Goal: Task Accomplishment & Management: Manage account settings

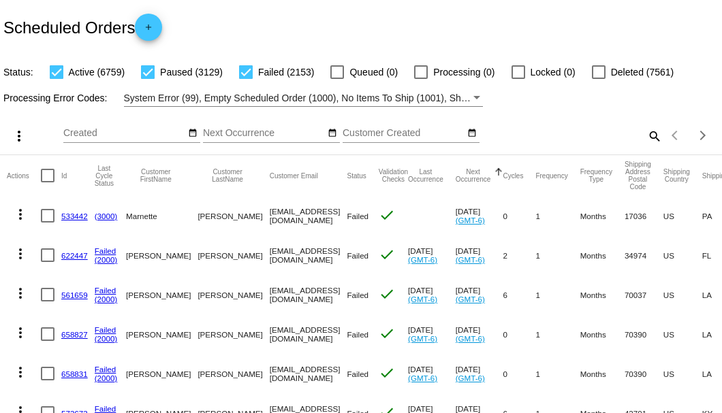
click at [645, 146] on mat-icon "search" at bounding box center [653, 135] width 16 height 21
click at [642, 139] on input "Search" at bounding box center [572, 133] width 180 height 11
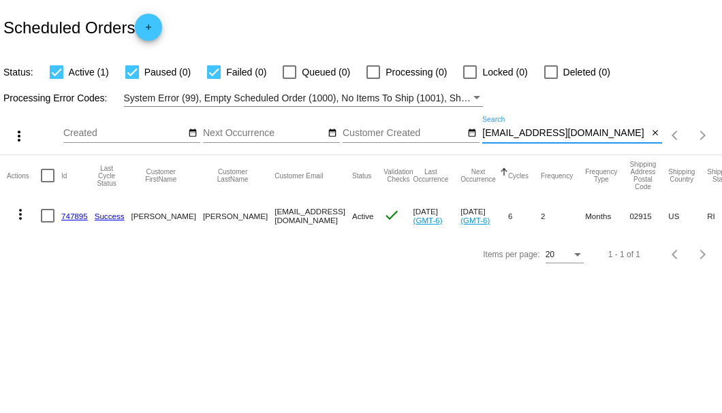
type input "sareese1@yahoo.com"
click at [75, 216] on link "747895" at bounding box center [74, 216] width 27 height 9
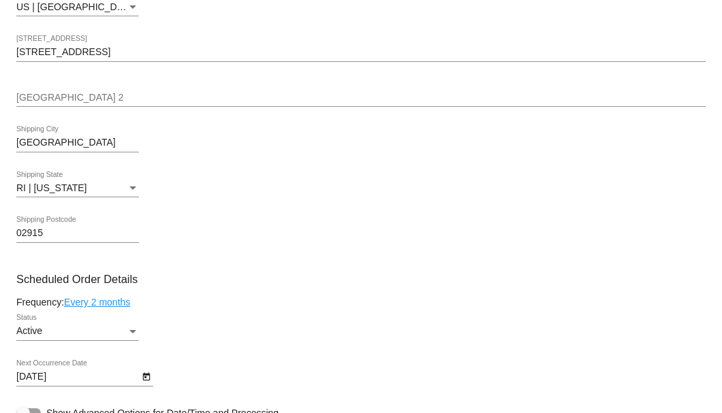
scroll to position [681, 0]
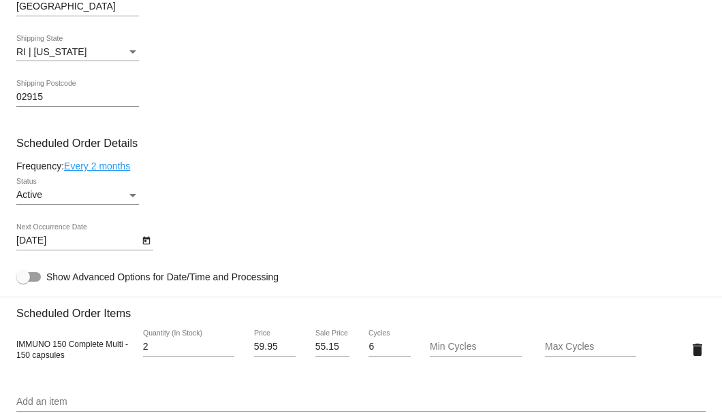
click at [145, 238] on icon "Open calendar" at bounding box center [145, 241] width 7 height 8
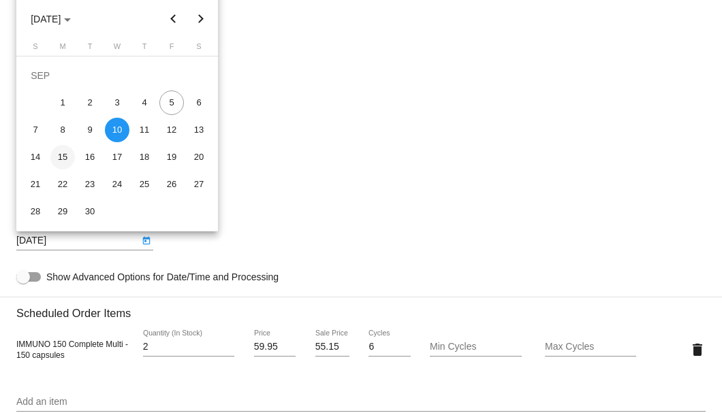
click at [66, 159] on div "15" at bounding box center [62, 157] width 25 height 25
type input "9/15/2025"
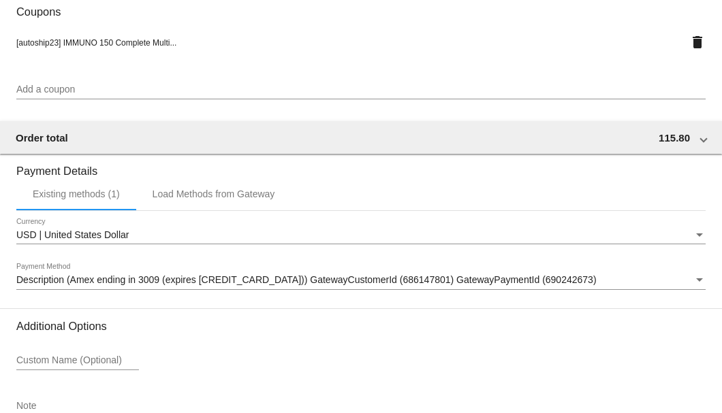
scroll to position [1314, 0]
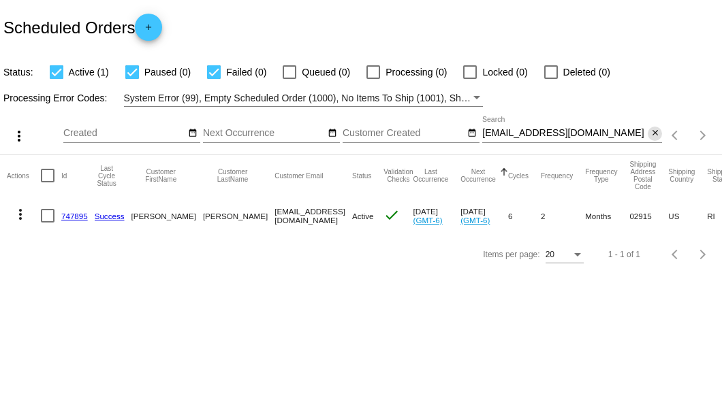
click at [659, 135] on mat-icon "close" at bounding box center [655, 133] width 10 height 11
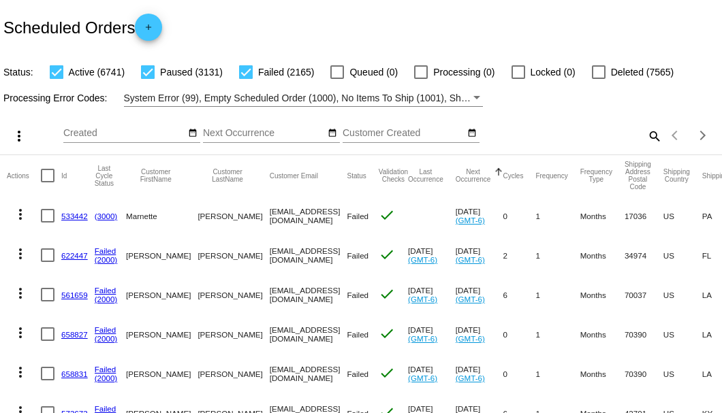
click at [651, 146] on mat-icon "search" at bounding box center [653, 135] width 16 height 21
click at [651, 139] on input "Search" at bounding box center [572, 133] width 180 height 11
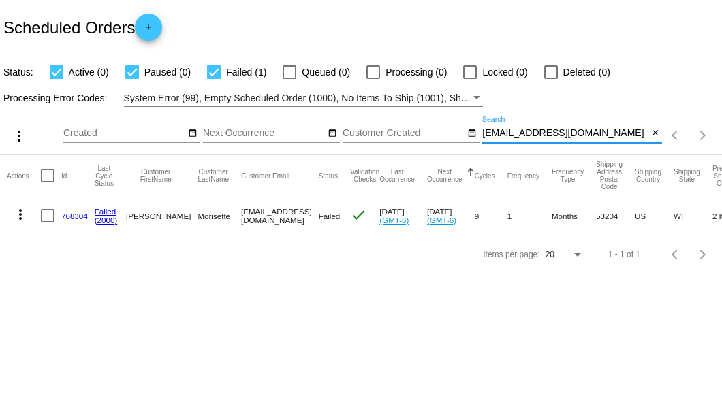
type input "[EMAIL_ADDRESS][DOMAIN_NAME]"
click at [82, 214] on link "768304" at bounding box center [74, 216] width 27 height 9
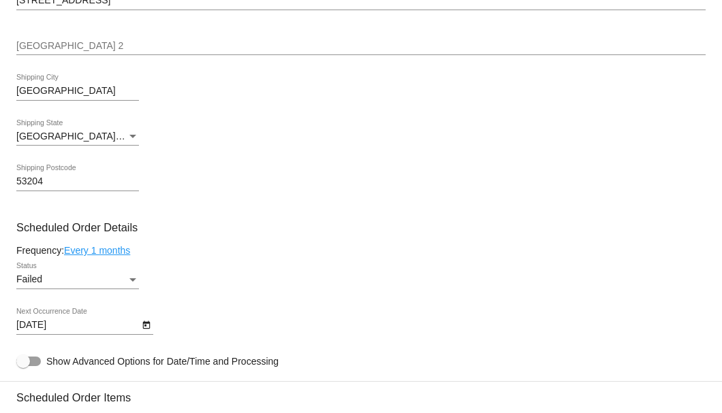
scroll to position [817, 0]
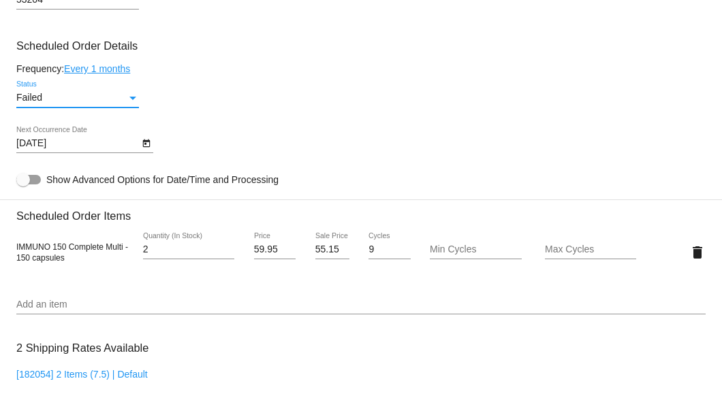
click at [132, 98] on div "Status" at bounding box center [132, 98] width 7 height 3
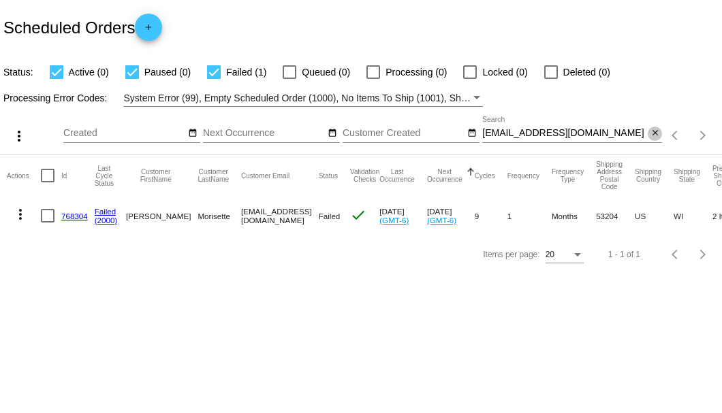
click at [655, 136] on mat-icon "close" at bounding box center [655, 133] width 10 height 11
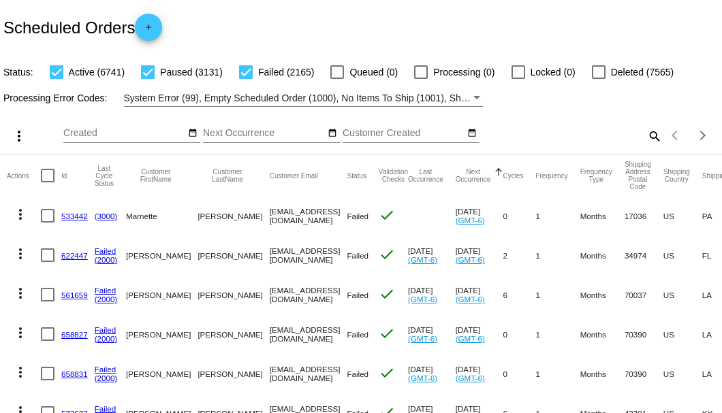
click at [646, 146] on mat-icon "search" at bounding box center [653, 135] width 16 height 21
click at [646, 139] on input "Search" at bounding box center [572, 133] width 180 height 11
paste input "[EMAIL_ADDRESS][DOMAIN_NAME]"
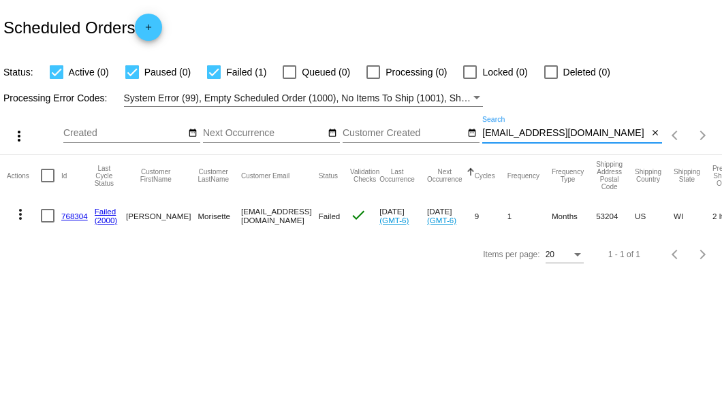
type input "[EMAIL_ADDRESS][DOMAIN_NAME]"
click at [80, 215] on link "768304" at bounding box center [74, 216] width 27 height 9
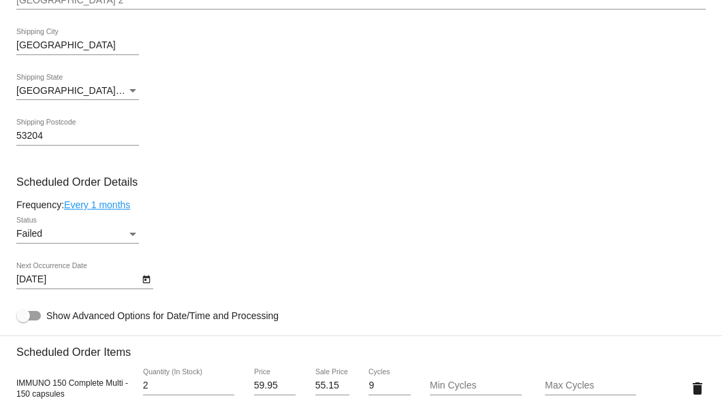
scroll to position [862, 0]
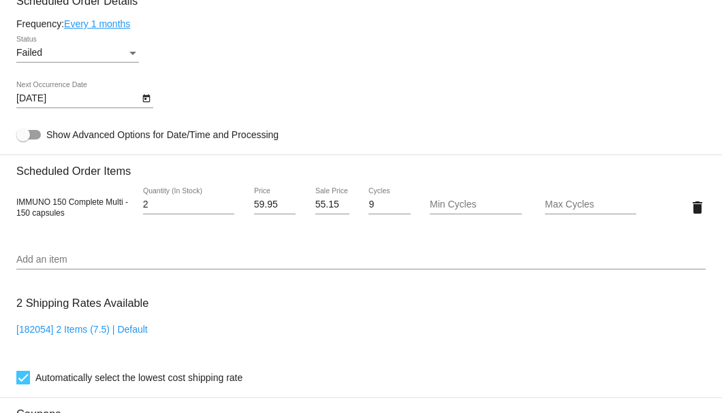
click at [133, 45] on div "Failed Status" at bounding box center [77, 49] width 123 height 27
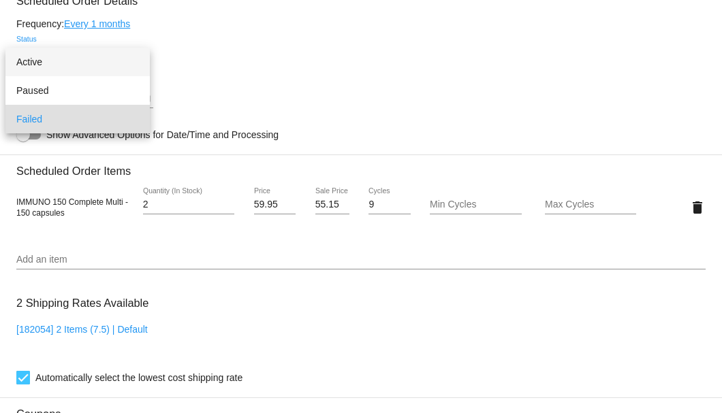
click at [123, 59] on span "Active" at bounding box center [77, 62] width 123 height 29
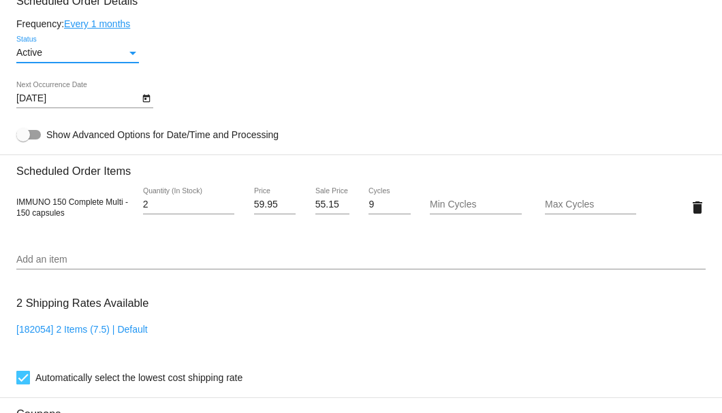
click at [150, 100] on icon "Open calendar" at bounding box center [147, 99] width 10 height 16
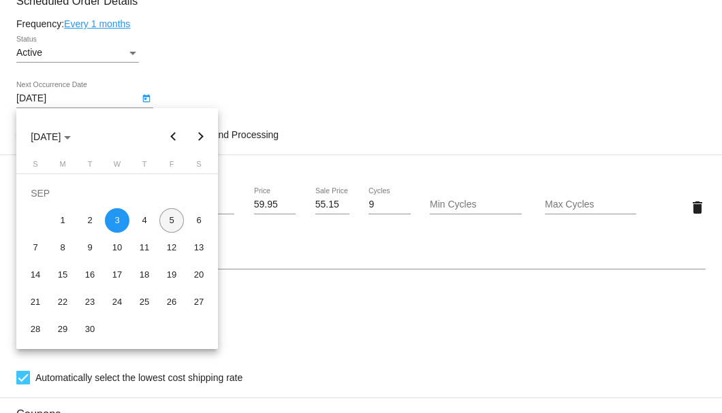
click at [174, 223] on div "5" at bounding box center [171, 220] width 25 height 25
type input "9/5/2025"
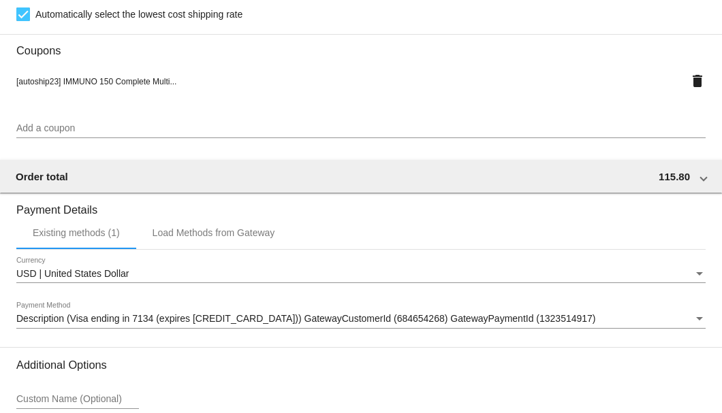
scroll to position [1352, 0]
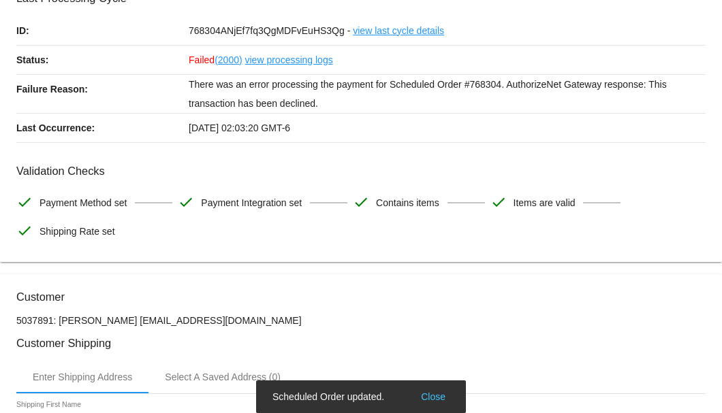
scroll to position [0, 0]
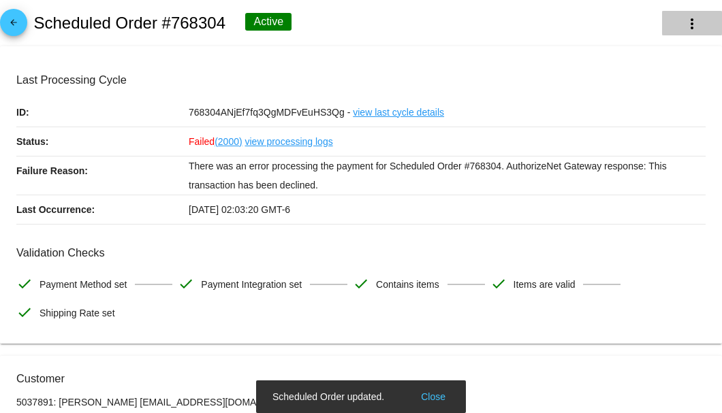
click at [684, 27] on mat-icon "more_vert" at bounding box center [691, 24] width 16 height 16
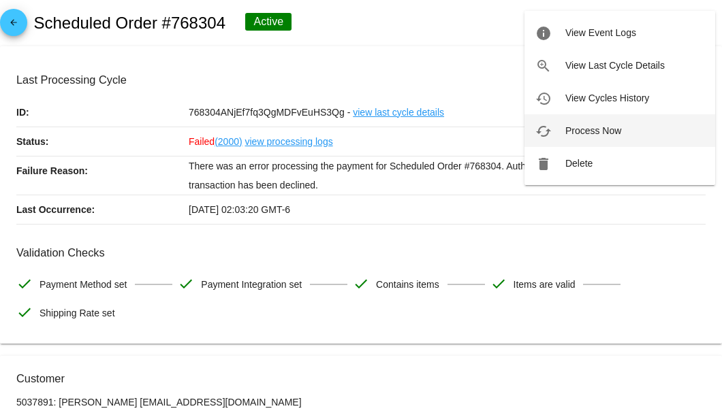
click at [597, 127] on span "Process Now" at bounding box center [593, 130] width 56 height 11
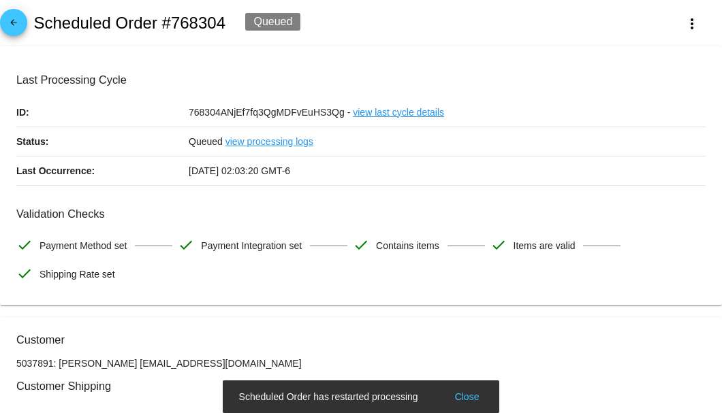
scroll to position [181, 0]
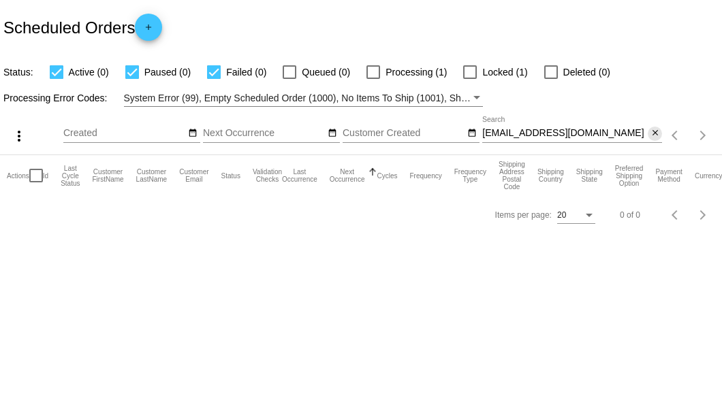
click at [656, 133] on mat-icon "close" at bounding box center [655, 133] width 10 height 11
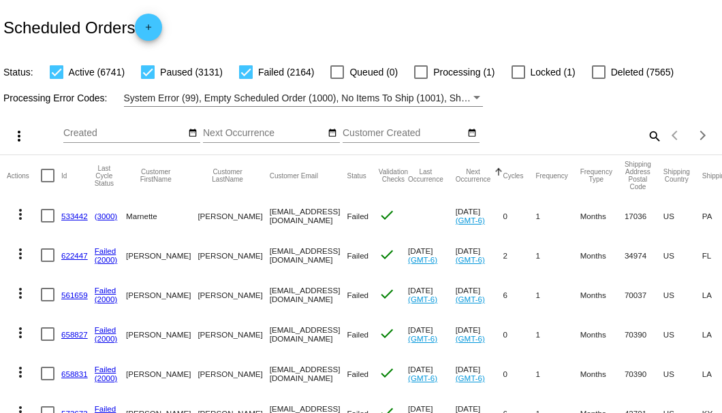
click at [649, 146] on mat-icon "search" at bounding box center [653, 135] width 16 height 21
click at [649, 139] on input "Search" at bounding box center [572, 133] width 180 height 11
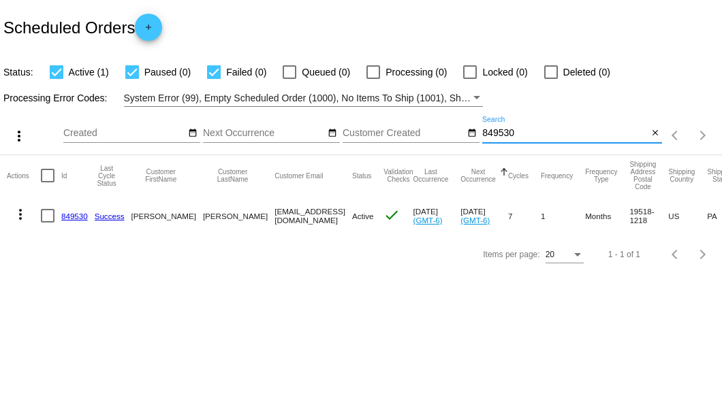
type input "849530"
click at [79, 214] on link "849530" at bounding box center [74, 216] width 27 height 9
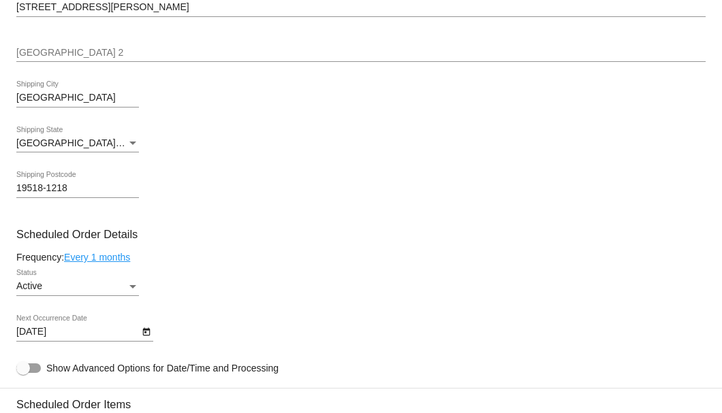
scroll to position [771, 0]
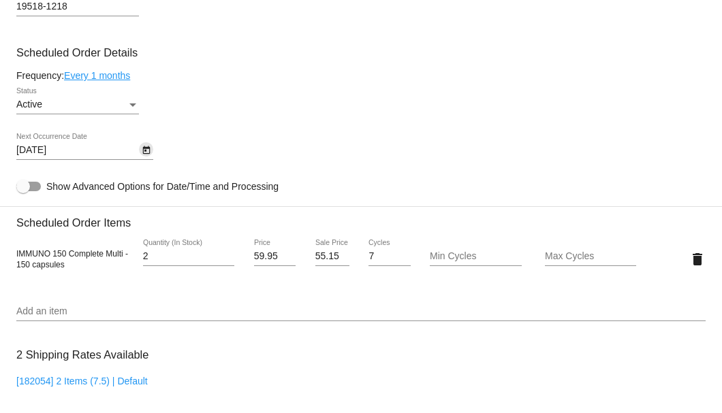
click at [144, 150] on icon "Open calendar" at bounding box center [147, 150] width 10 height 16
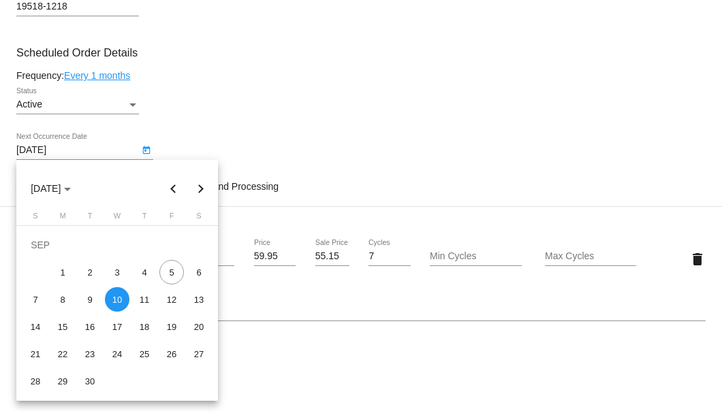
click at [199, 191] on button "Next month" at bounding box center [200, 188] width 27 height 27
click at [169, 276] on div "10" at bounding box center [171, 272] width 25 height 25
type input "10/10/2025"
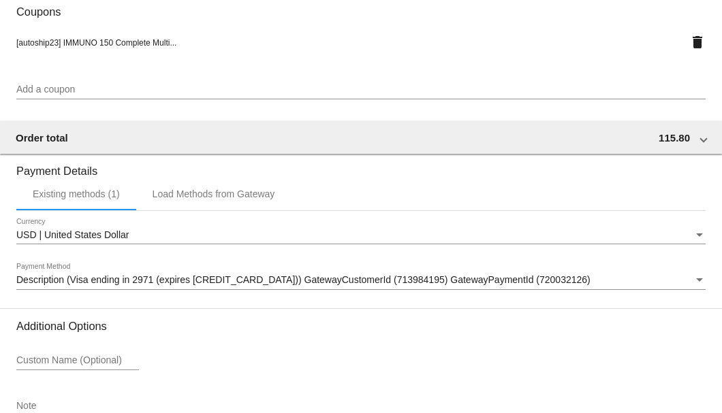
scroll to position [1314, 0]
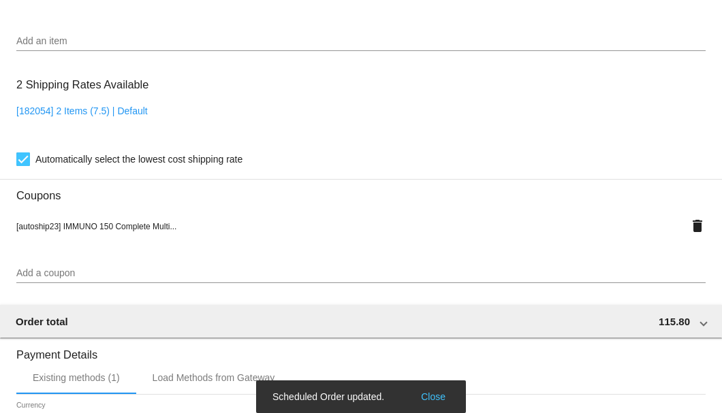
scroll to position [950, 0]
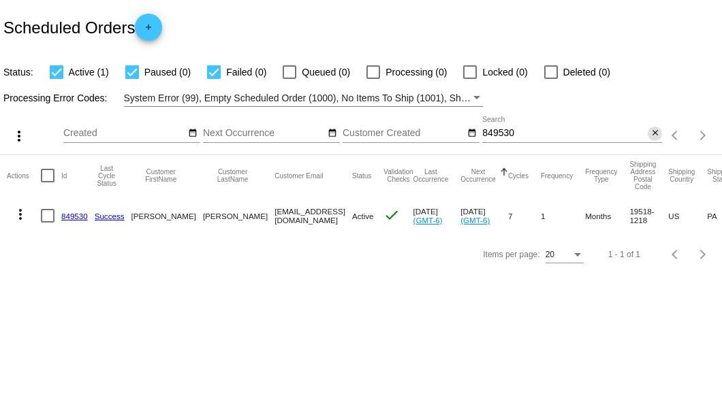
click at [655, 131] on mat-icon "close" at bounding box center [655, 133] width 10 height 11
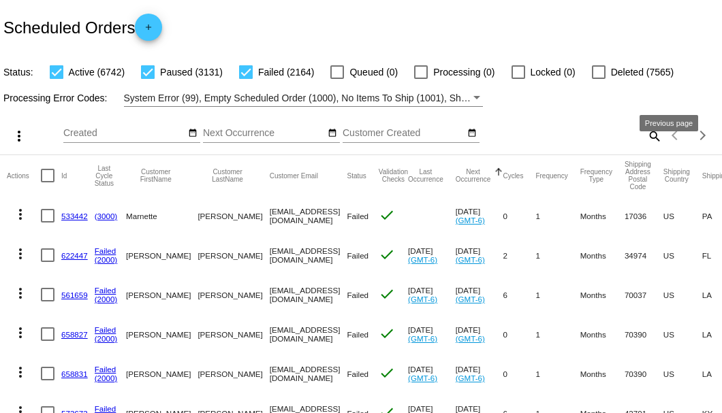
click at [649, 146] on mat-icon "search" at bounding box center [653, 135] width 16 height 21
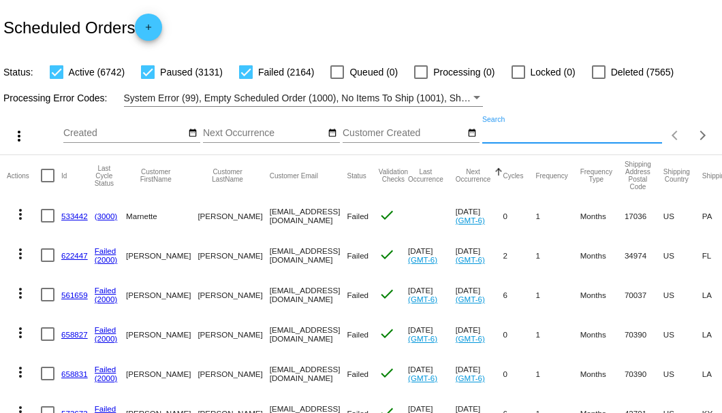
click at [649, 139] on input "Search" at bounding box center [572, 133] width 180 height 11
paste input "831903"
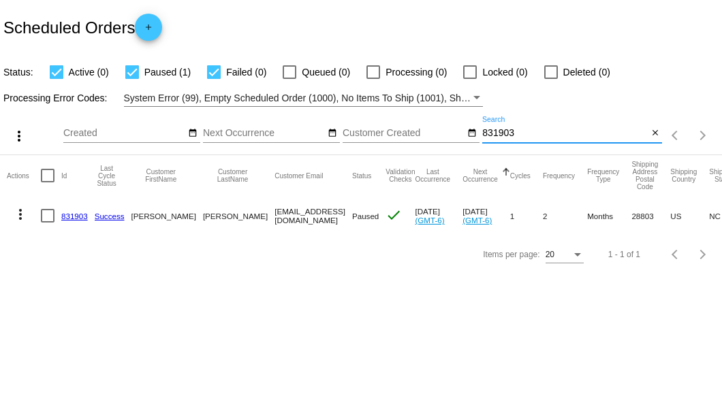
type input "831903"
click at [64, 214] on link "831903" at bounding box center [74, 216] width 27 height 9
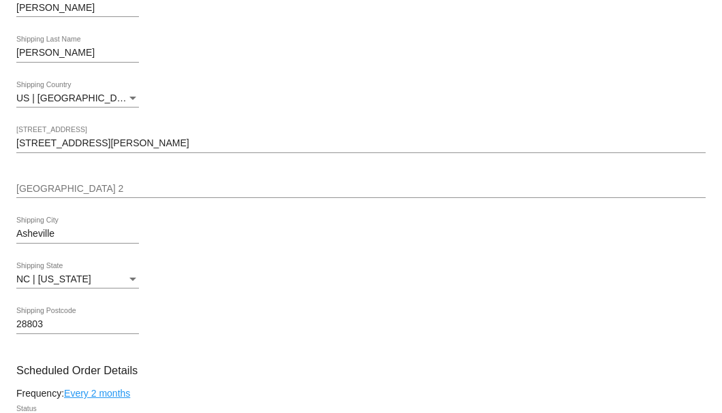
scroll to position [317, 0]
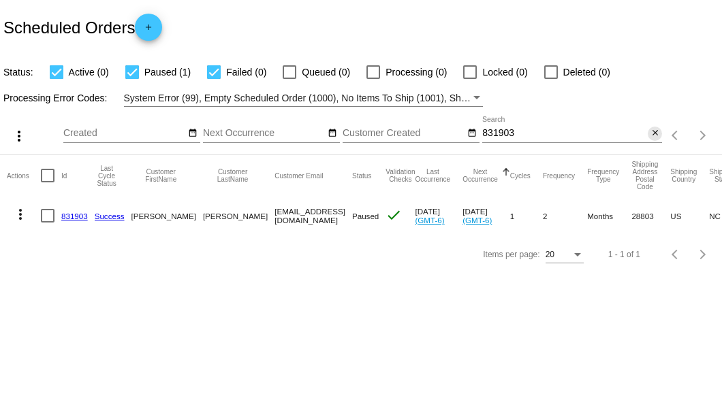
click at [656, 135] on mat-icon "close" at bounding box center [655, 133] width 10 height 11
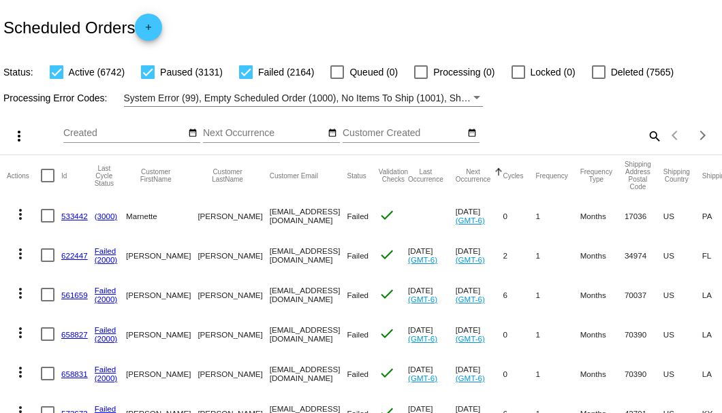
click at [645, 146] on mat-icon "search" at bounding box center [653, 135] width 16 height 21
click at [644, 139] on input "Search" at bounding box center [572, 133] width 180 height 11
paste input "822001"
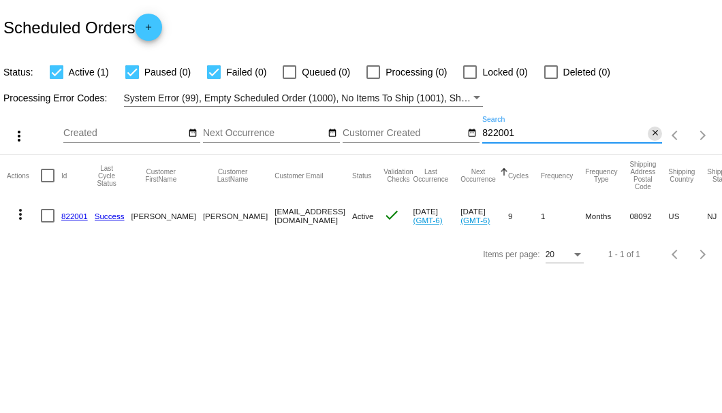
type input "822001"
click at [652, 134] on mat-icon "close" at bounding box center [655, 133] width 10 height 11
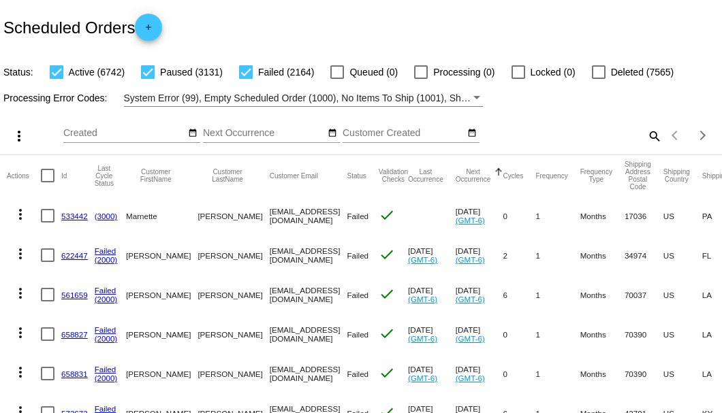
click at [651, 146] on mat-icon "search" at bounding box center [653, 135] width 16 height 21
click at [651, 139] on input "Search" at bounding box center [572, 133] width 180 height 11
paste input "777622"
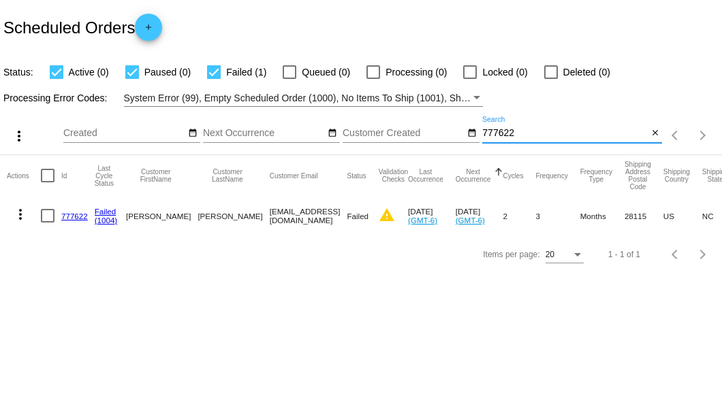
type input "777622"
click at [54, 216] on div at bounding box center [48, 216] width 14 height 14
click at [48, 223] on input "checkbox" at bounding box center [47, 223] width 1 height 1
checkbox input "true"
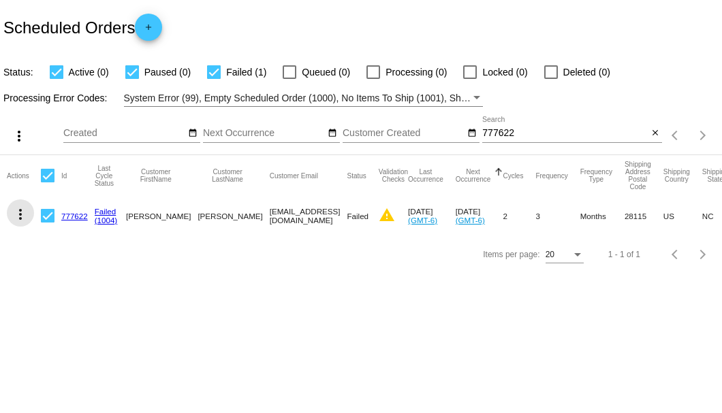
click at [17, 216] on mat-icon "more_vert" at bounding box center [20, 214] width 16 height 16
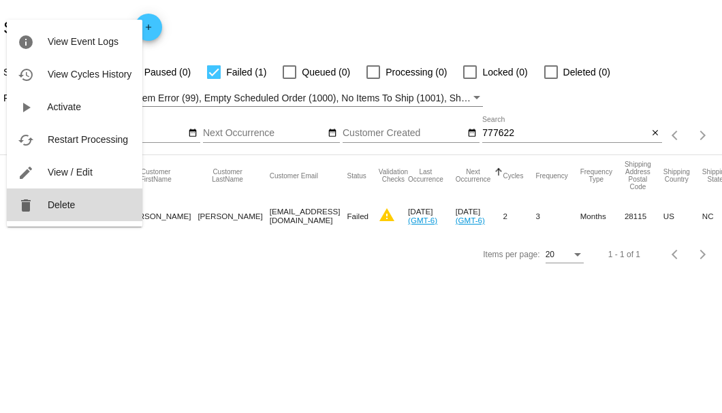
click at [65, 210] on button "delete Delete" at bounding box center [74, 205] width 135 height 33
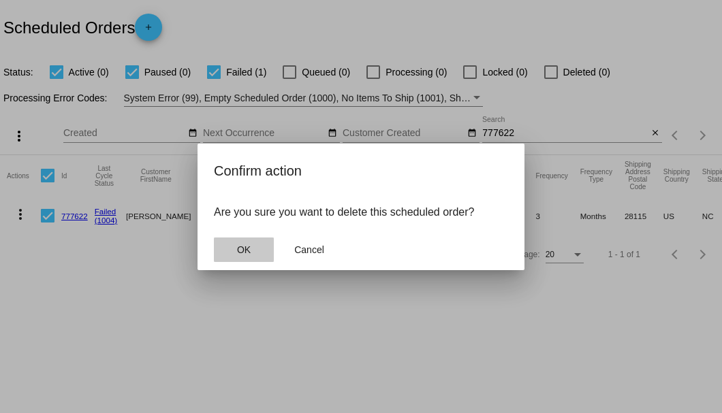
click at [237, 253] on span "OK" at bounding box center [244, 249] width 14 height 11
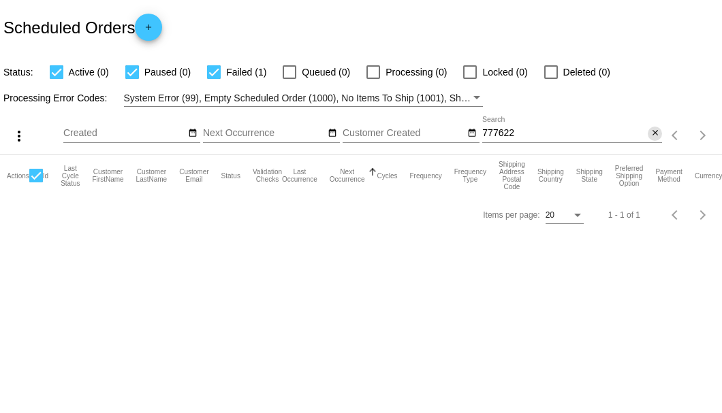
click at [654, 134] on mat-icon "close" at bounding box center [655, 133] width 10 height 11
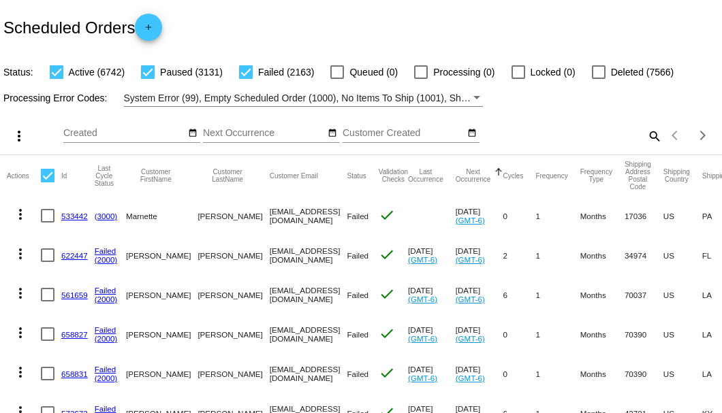
click at [647, 146] on mat-icon "search" at bounding box center [653, 135] width 16 height 21
click at [647, 139] on input "Search" at bounding box center [572, 133] width 180 height 11
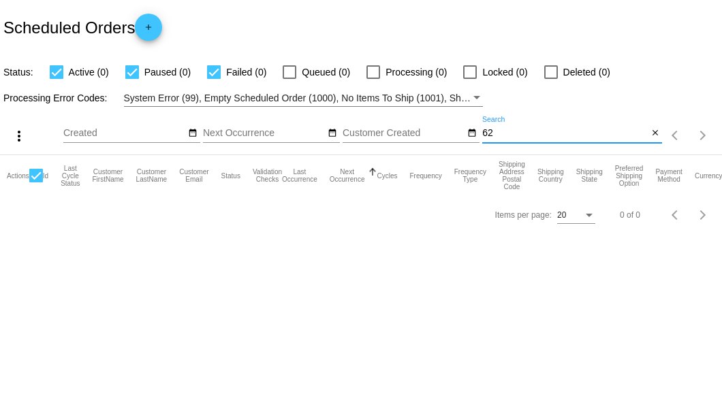
type input "6"
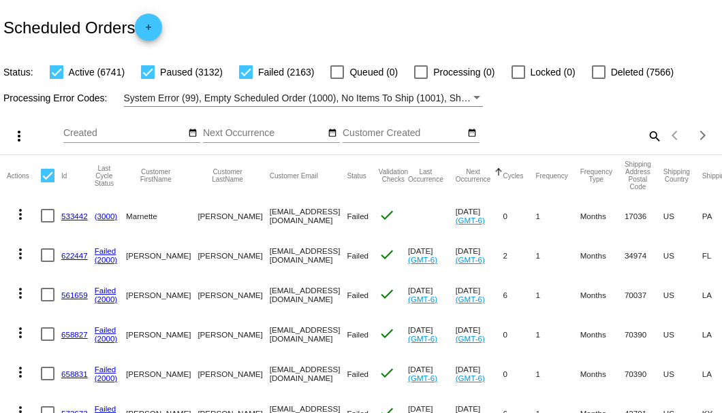
click at [647, 146] on mat-icon "search" at bounding box center [653, 135] width 16 height 21
click at [647, 139] on input "Search" at bounding box center [572, 133] width 180 height 11
paste input "deacon@epix.net"
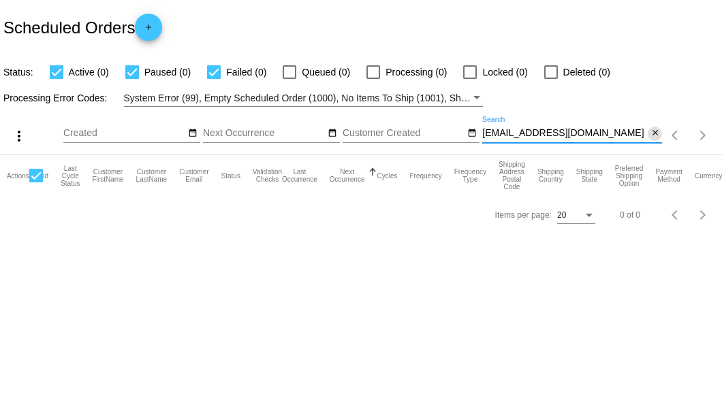
type input "deacon@epix.net"
click at [651, 132] on mat-icon "close" at bounding box center [655, 133] width 10 height 11
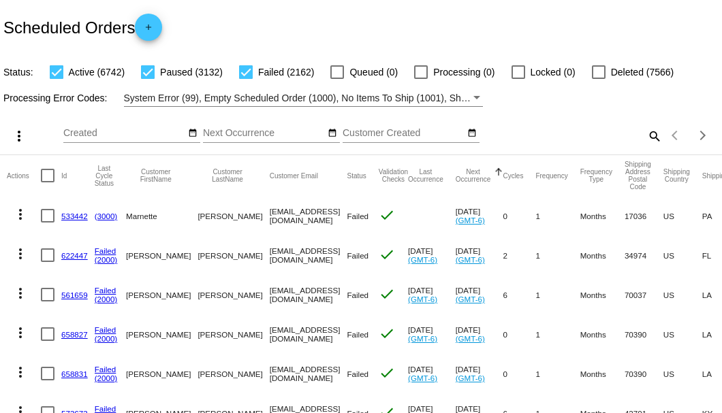
click at [645, 146] on mat-icon "search" at bounding box center [653, 135] width 16 height 21
click at [644, 139] on input "Search" at bounding box center [572, 133] width 180 height 11
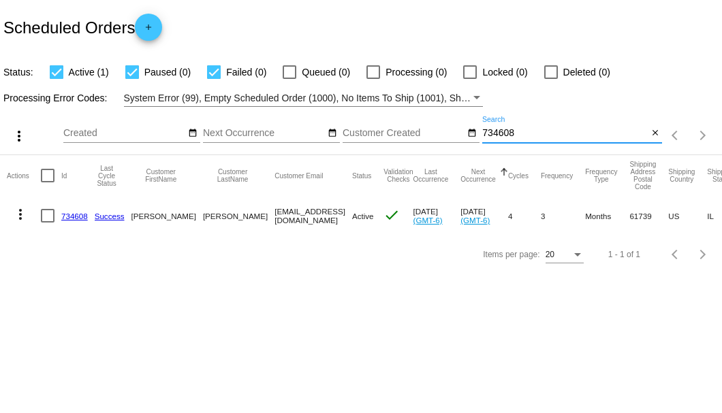
type input "734608"
click at [77, 219] on link "734608" at bounding box center [74, 216] width 27 height 9
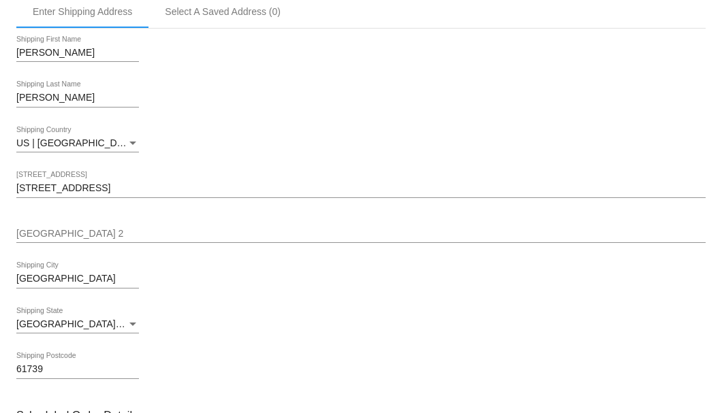
scroll to position [272, 0]
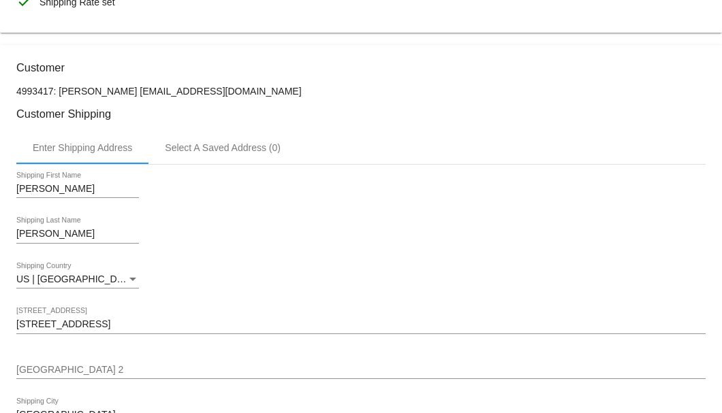
drag, startPoint x: 228, startPoint y: 87, endPoint x: 138, endPoint y: 91, distance: 89.9
click at [138, 91] on p "4993417: Janice Nussbaum nussjan@gmail.com" at bounding box center [360, 91] width 689 height 11
copy p "[EMAIL_ADDRESS][DOMAIN_NAME]"
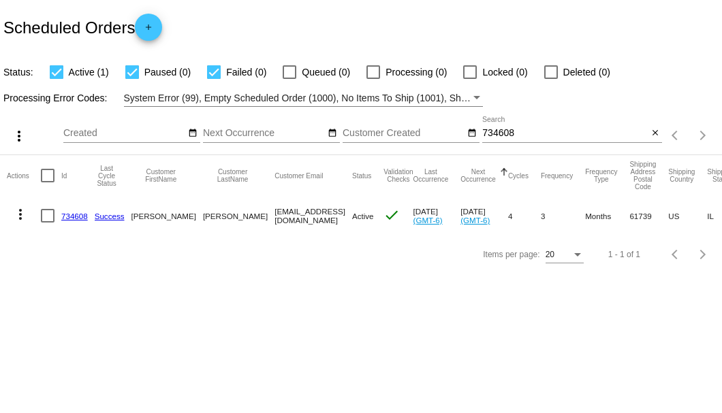
click at [49, 215] on div at bounding box center [48, 216] width 14 height 14
click at [48, 223] on input "checkbox" at bounding box center [47, 223] width 1 height 1
checkbox input "true"
click at [20, 216] on mat-icon "more_vert" at bounding box center [20, 214] width 16 height 16
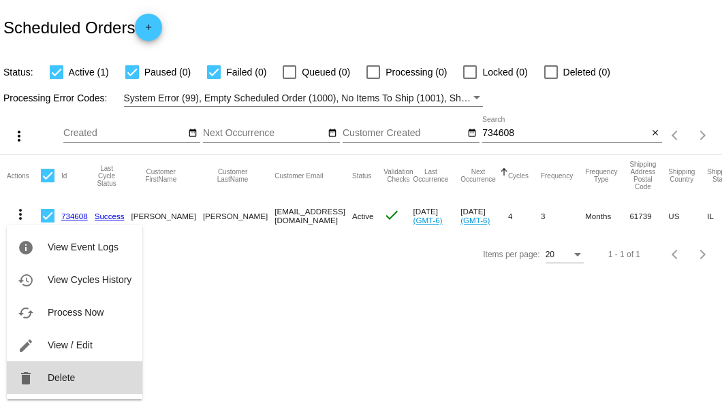
click at [64, 374] on span "Delete" at bounding box center [61, 377] width 27 height 11
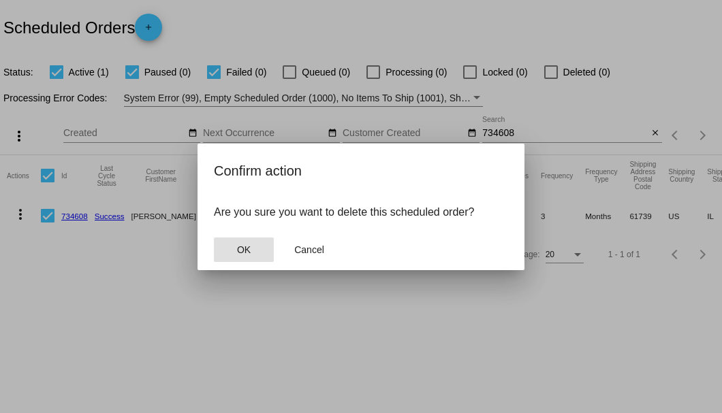
click at [233, 252] on button "OK" at bounding box center [244, 250] width 60 height 25
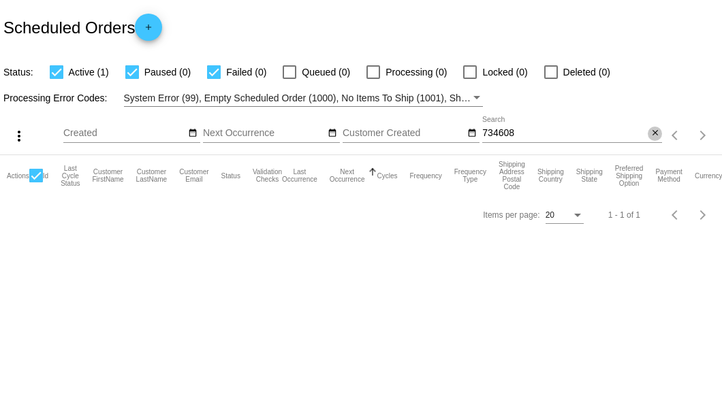
click at [655, 133] on mat-icon "close" at bounding box center [655, 133] width 10 height 11
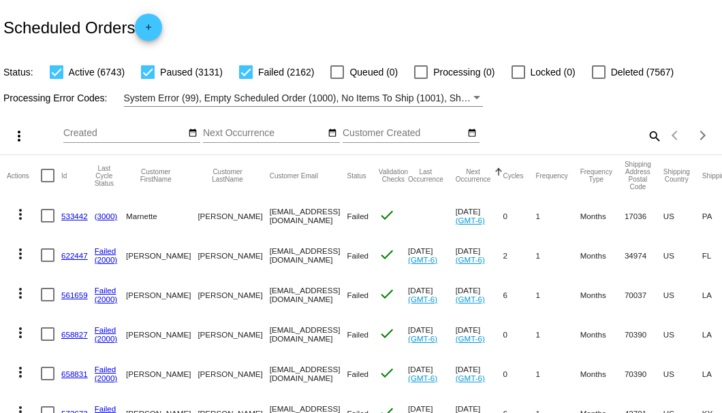
click at [647, 146] on mat-icon "search" at bounding box center [653, 135] width 16 height 21
click at [647, 139] on input "Search" at bounding box center [572, 133] width 180 height 11
paste input "l.dora@yahoo.com"
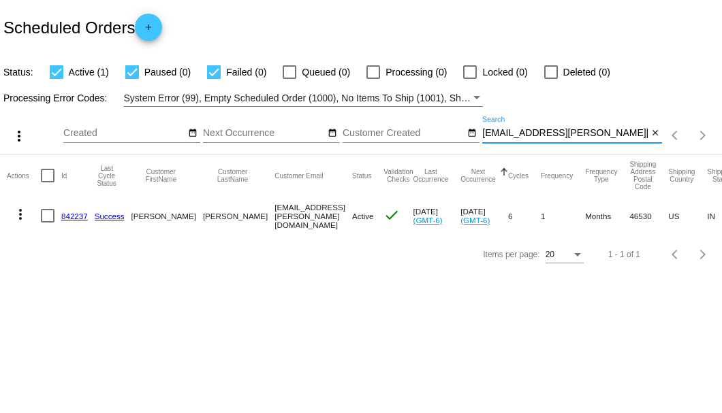
type input "l.dora@yahoo.com"
click at [72, 213] on link "842237" at bounding box center [74, 216] width 27 height 9
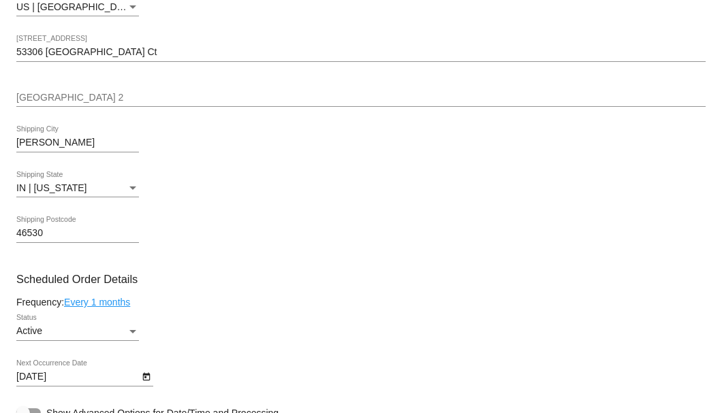
scroll to position [726, 0]
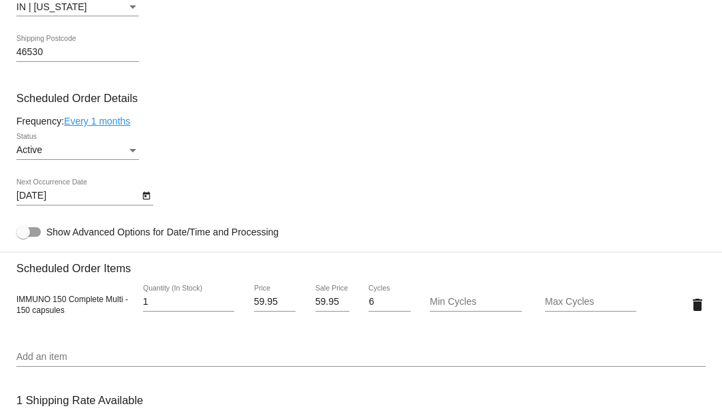
click at [146, 199] on icon "Open calendar" at bounding box center [147, 196] width 10 height 16
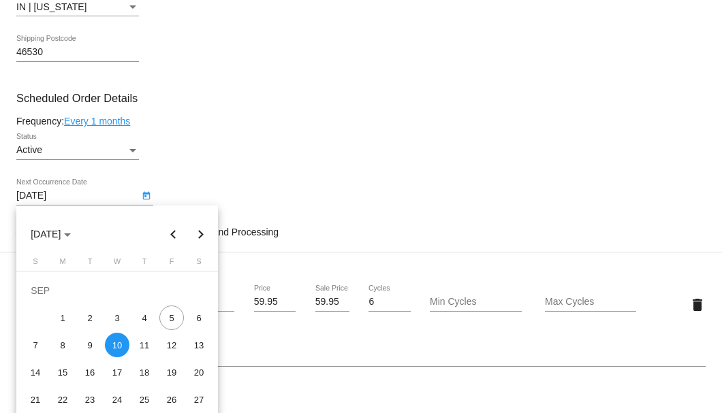
click at [199, 233] on button "Next month" at bounding box center [200, 234] width 27 height 27
click at [167, 321] on div "10" at bounding box center [171, 318] width 25 height 25
type input "10/10/2025"
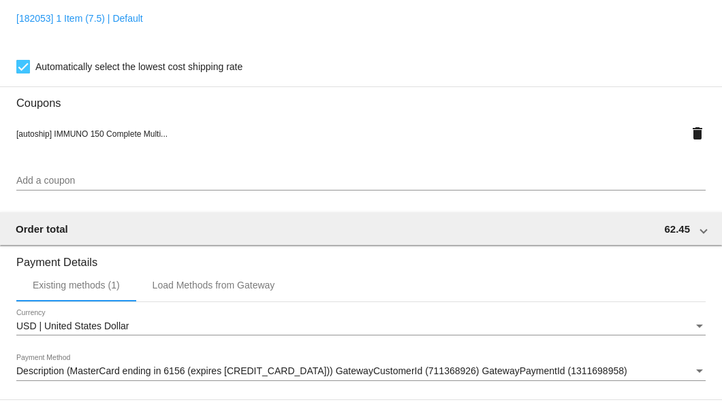
scroll to position [1314, 0]
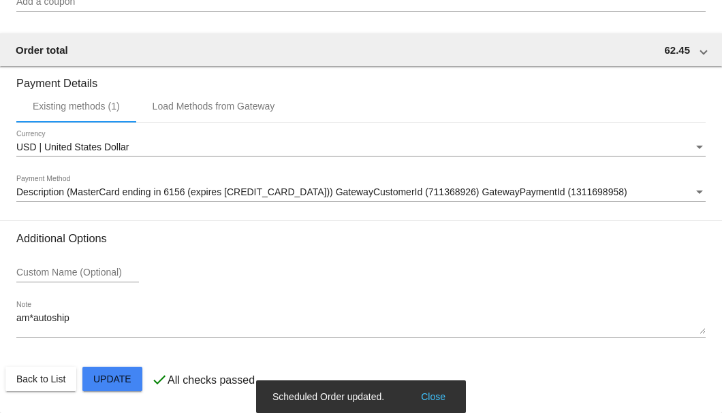
scroll to position [1178, 0]
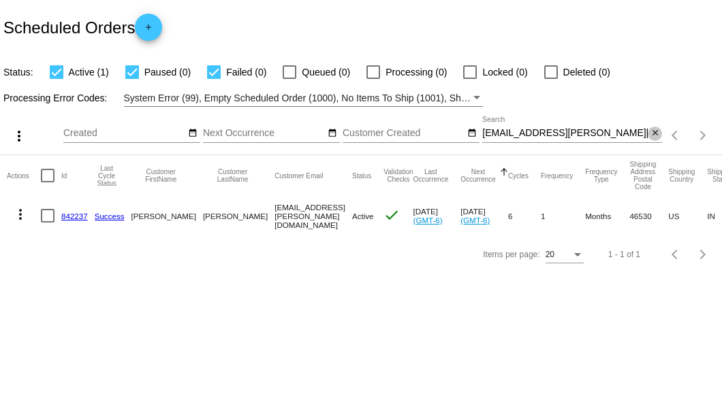
click at [655, 134] on mat-icon "close" at bounding box center [655, 133] width 10 height 11
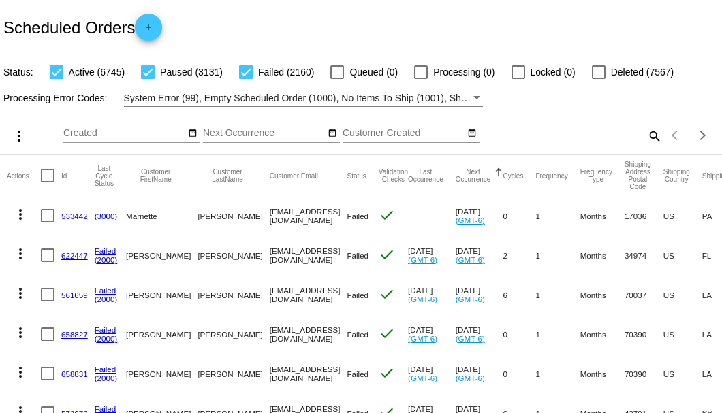
click at [647, 146] on mat-icon "search" at bounding box center [653, 135] width 16 height 21
click at [647, 139] on input "Search" at bounding box center [572, 133] width 180 height 11
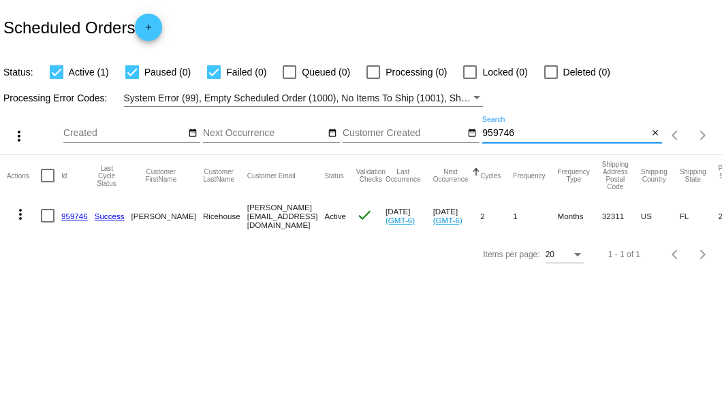
type input "959746"
click at [77, 214] on link "959746" at bounding box center [74, 216] width 27 height 9
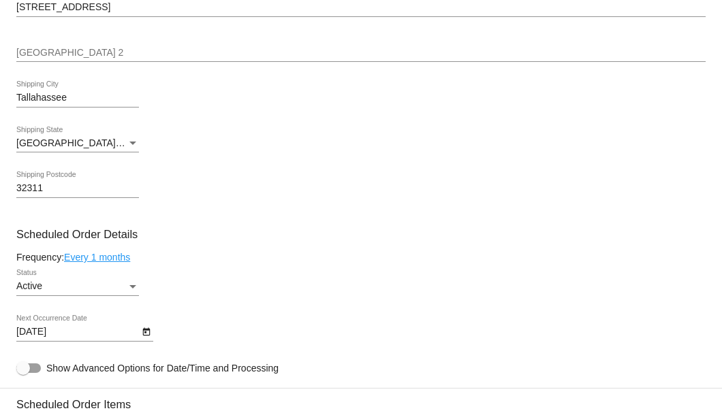
scroll to position [817, 0]
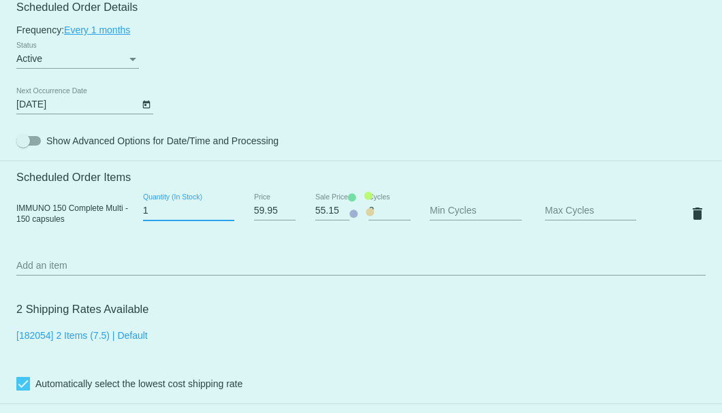
type input "1"
click at [225, 214] on input "1" at bounding box center [188, 211] width 91 height 11
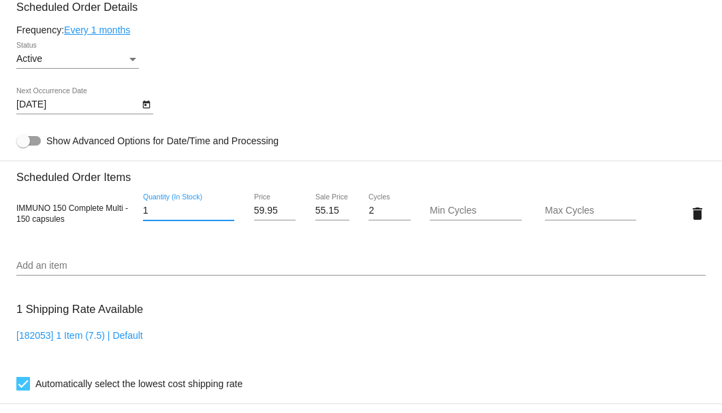
scroll to position [998, 0]
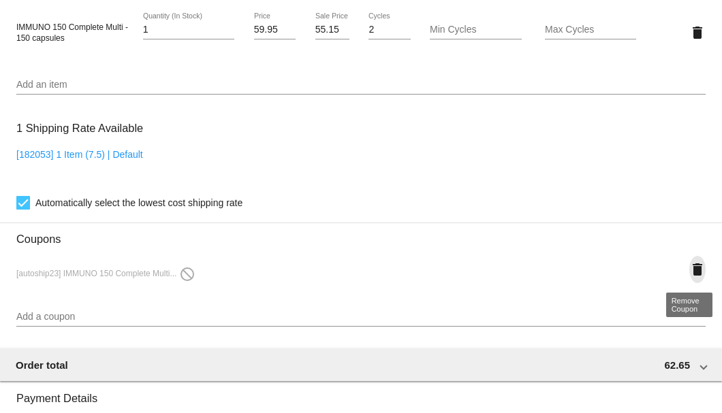
click at [692, 271] on mat-icon "delete" at bounding box center [697, 269] width 16 height 16
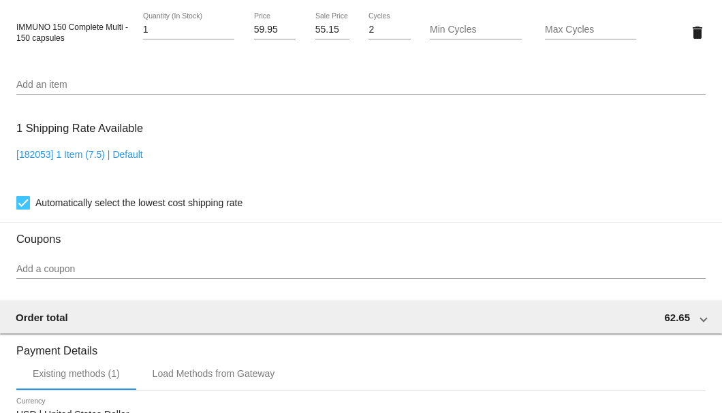
scroll to position [907, 0]
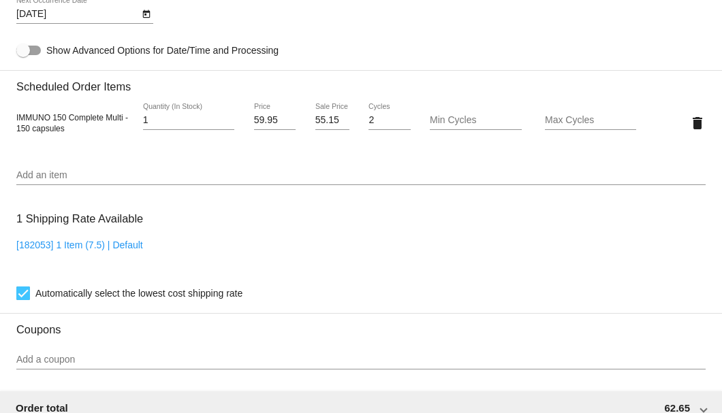
click at [329, 121] on input "55.15" at bounding box center [332, 120] width 34 height 11
type input "54.95"
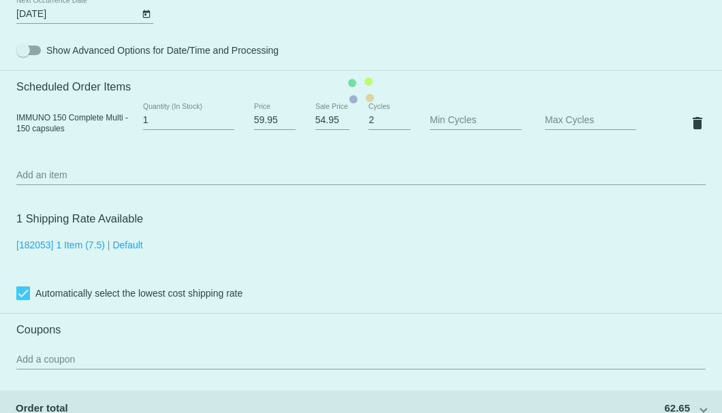
click at [318, 263] on mat-card "Customer 6745531: Martha Ricehouse r.m.ricehouse@gmail.com Customer Shipping En…" at bounding box center [361, 90] width 722 height 1361
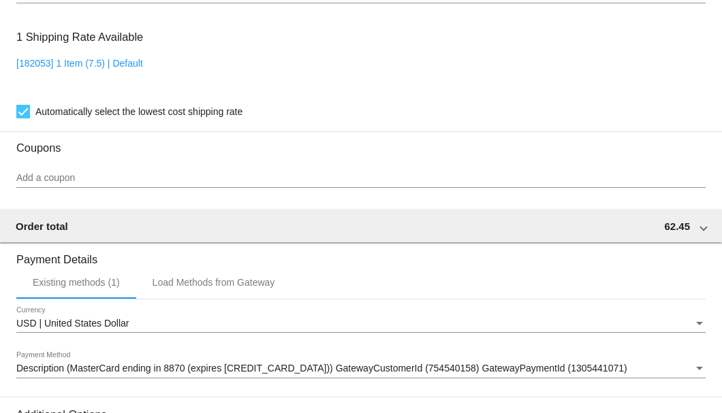
scroll to position [1266, 0]
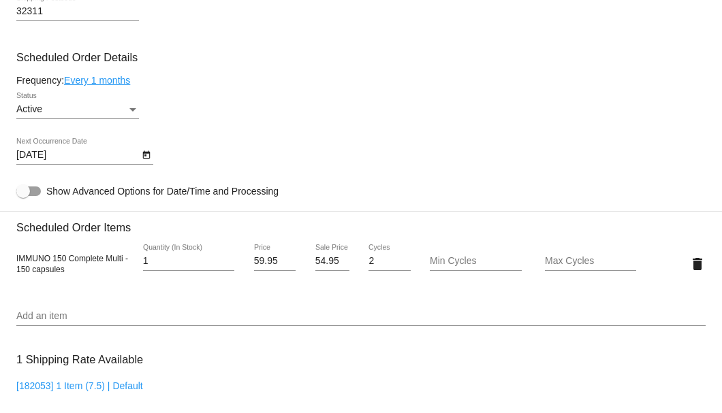
scroll to position [630, 0]
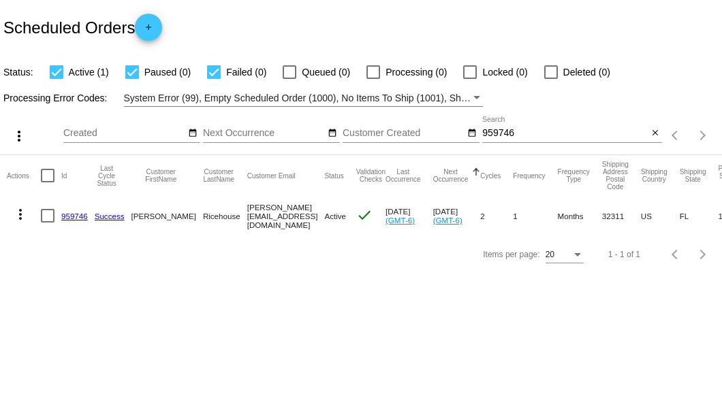
drag, startPoint x: 120, startPoint y: 235, endPoint x: 218, endPoint y: 236, distance: 98.0
click at [218, 236] on section "Actions Id Last Cycle Status Customer FirstName Customer LastName Customer Emai…" at bounding box center [361, 195] width 722 height 80
click at [534, 139] on div "959746 Search" at bounding box center [564, 129] width 165 height 27
click at [509, 136] on input "959746" at bounding box center [564, 133] width 165 height 11
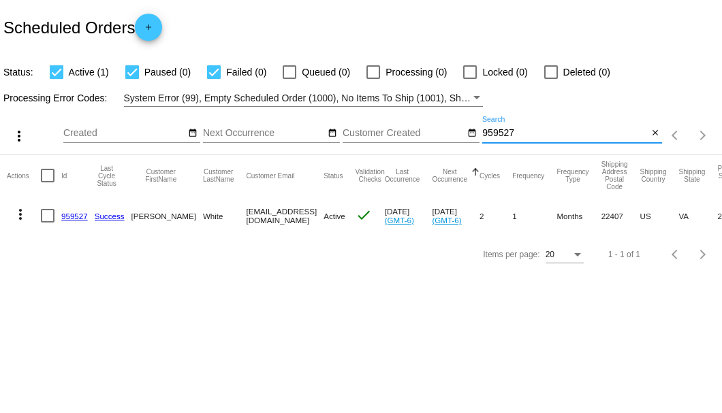
type input "959527"
click at [78, 216] on link "959527" at bounding box center [74, 216] width 27 height 9
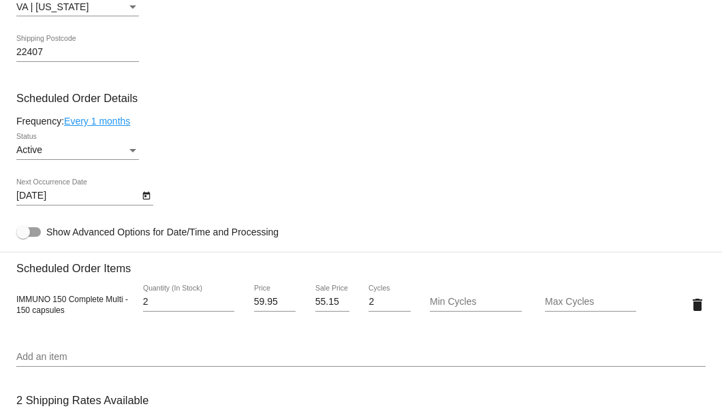
scroll to position [862, 0]
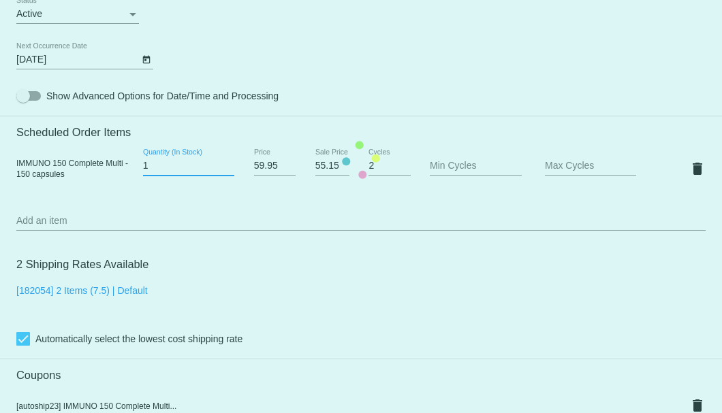
type input "1"
click at [225, 170] on input "1" at bounding box center [188, 166] width 91 height 11
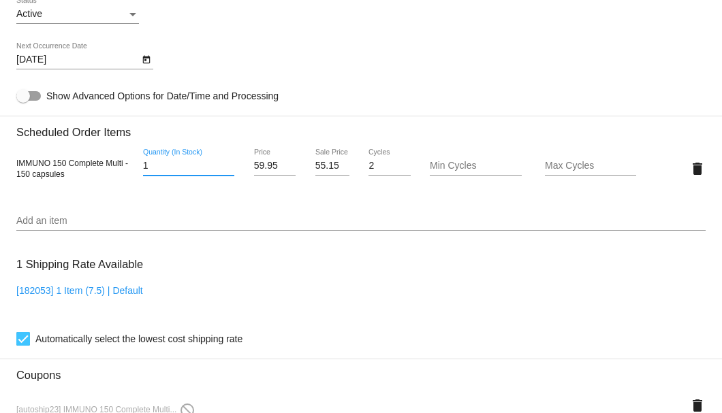
click at [324, 168] on input "55.15" at bounding box center [332, 166] width 34 height 11
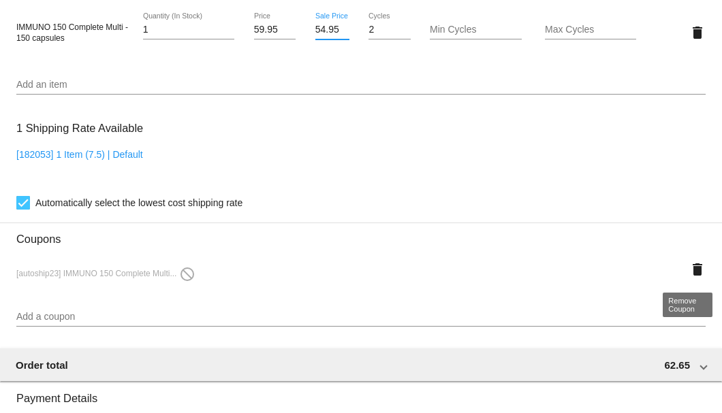
type input "54.95"
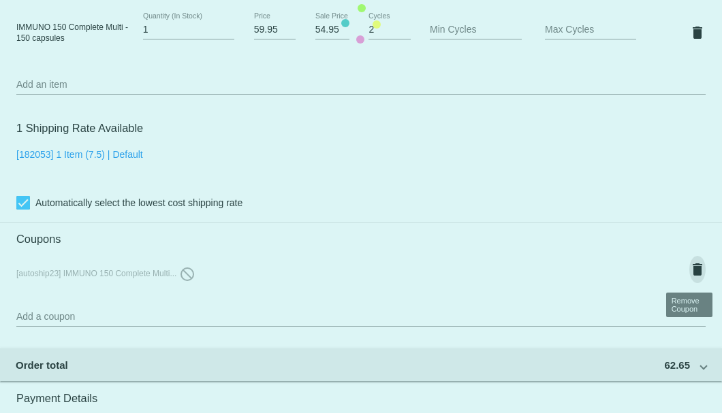
click at [692, 271] on mat-card "Customer 6813256: [PERSON_NAME] [EMAIL_ADDRESS][DOMAIN_NAME] Customer Shipping …" at bounding box center [361, 23] width 722 height 1409
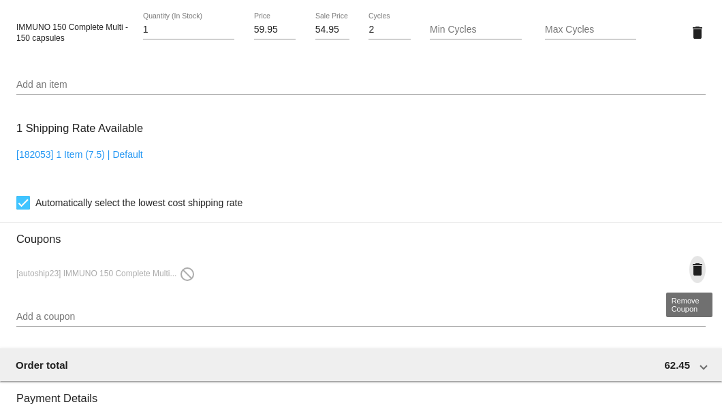
click at [692, 271] on mat-icon "delete" at bounding box center [697, 269] width 16 height 16
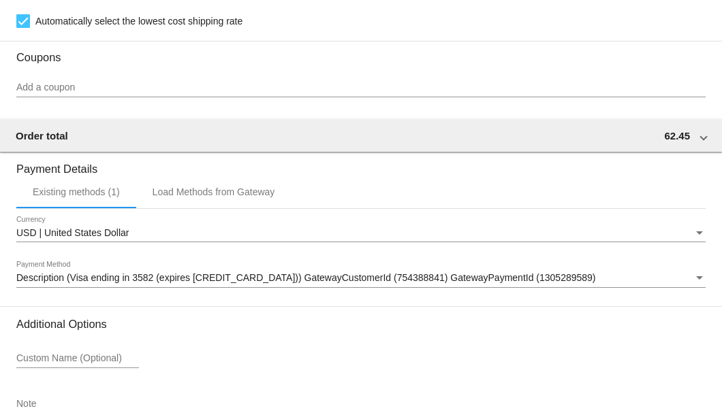
scroll to position [1266, 0]
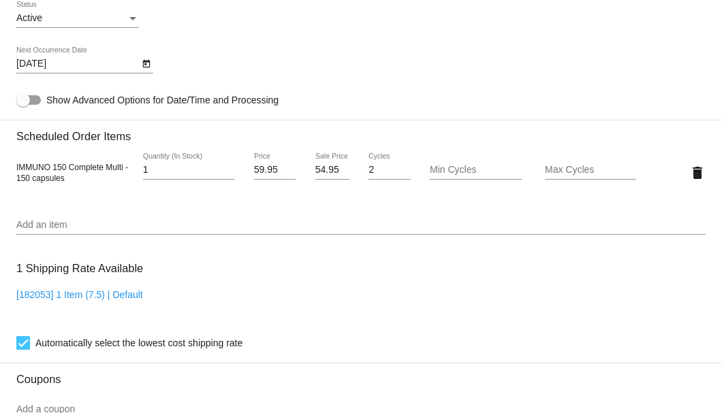
scroll to position [676, 0]
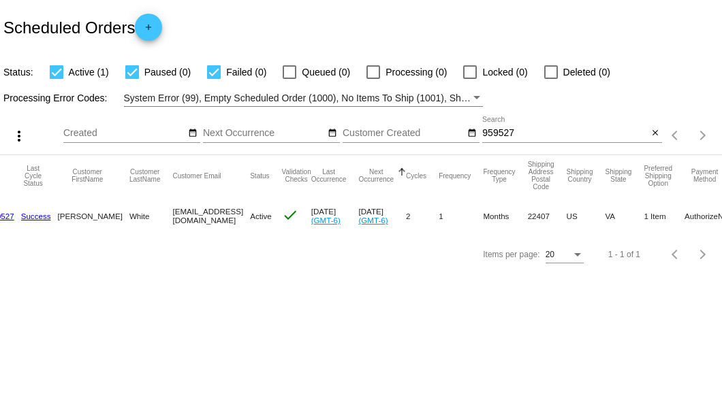
scroll to position [0, 23]
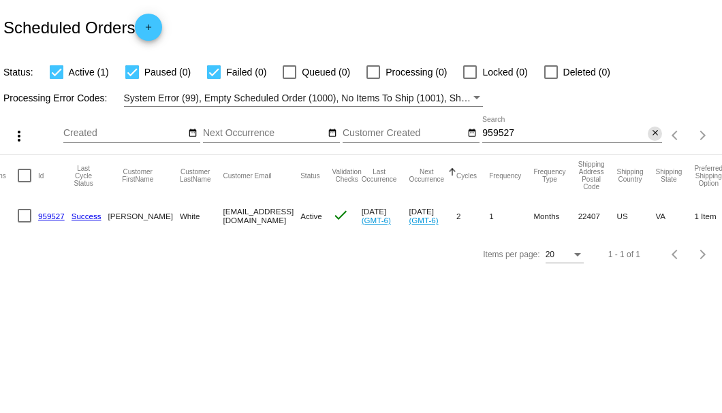
click at [653, 133] on mat-icon "close" at bounding box center [655, 133] width 10 height 11
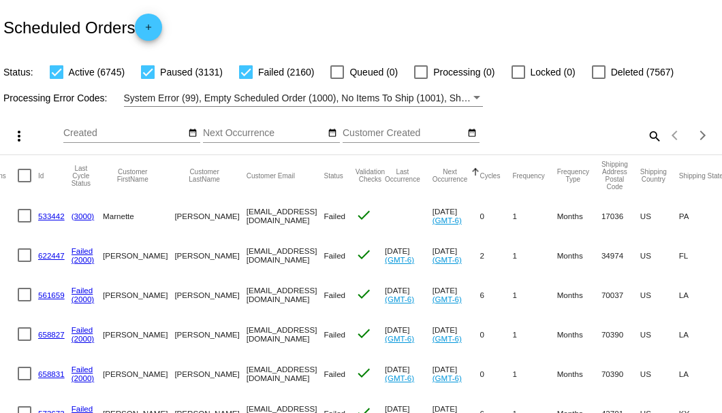
click at [648, 146] on mat-icon "search" at bounding box center [653, 135] width 16 height 21
click at [648, 139] on input "Search" at bounding box center [572, 133] width 180 height 11
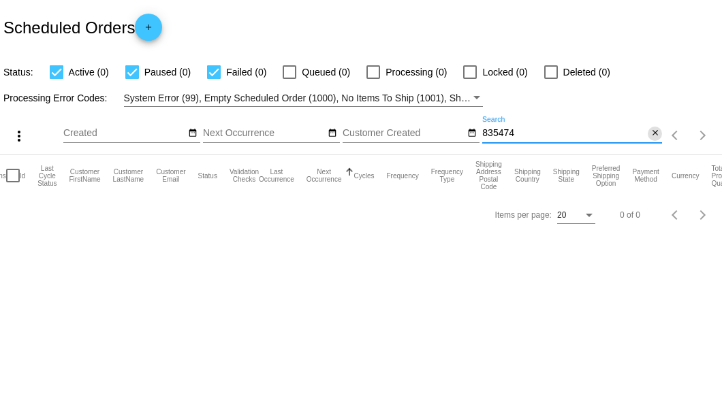
type input "835474"
click at [650, 132] on mat-icon "close" at bounding box center [655, 133] width 10 height 11
